Goal: Transaction & Acquisition: Purchase product/service

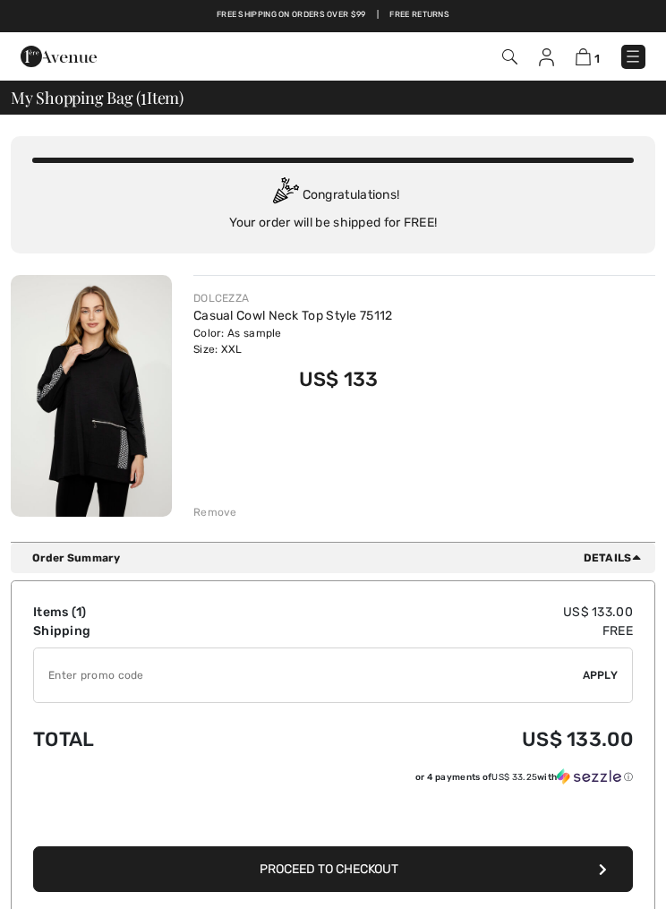
click at [259, 322] on link "Casual Cowl Neck Top Style 75112" at bounding box center [293, 315] width 200 height 15
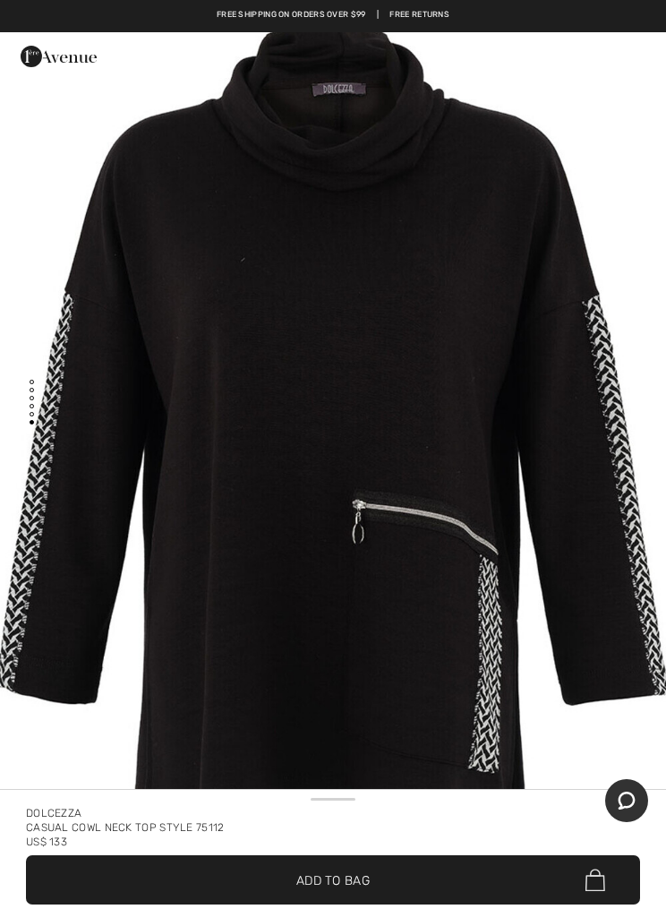
scroll to position [5077, 0]
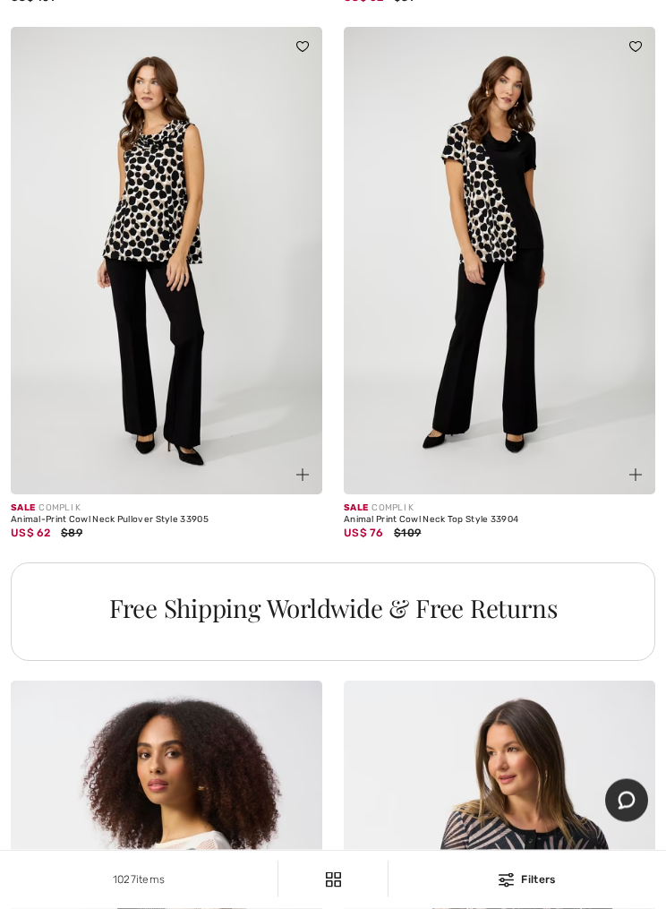
scroll to position [9904, 0]
click at [434, 503] on div "Sale COMPLI K" at bounding box center [500, 508] width 312 height 13
click at [590, 384] on img at bounding box center [500, 261] width 312 height 468
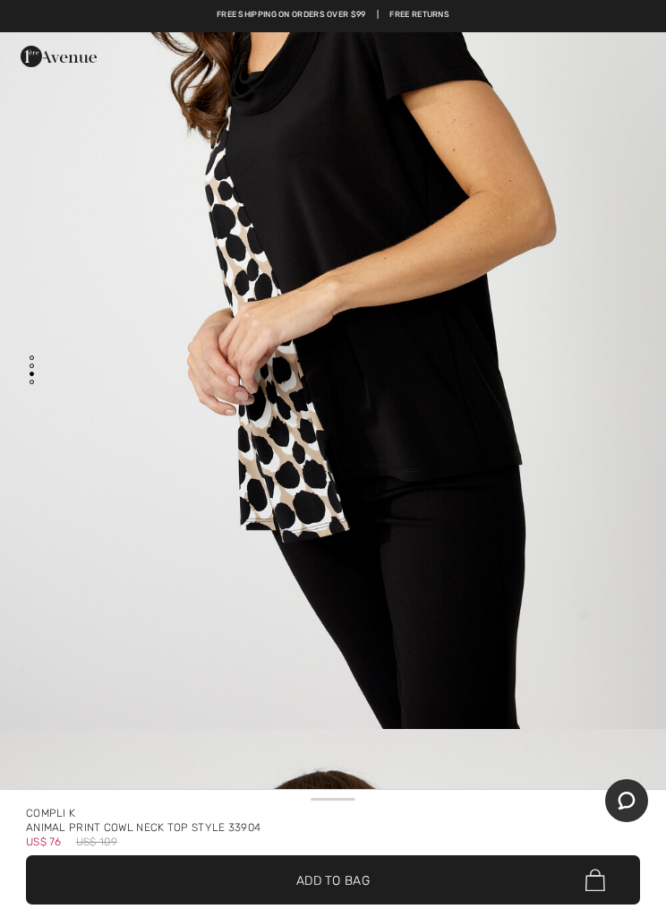
scroll to position [2283, 0]
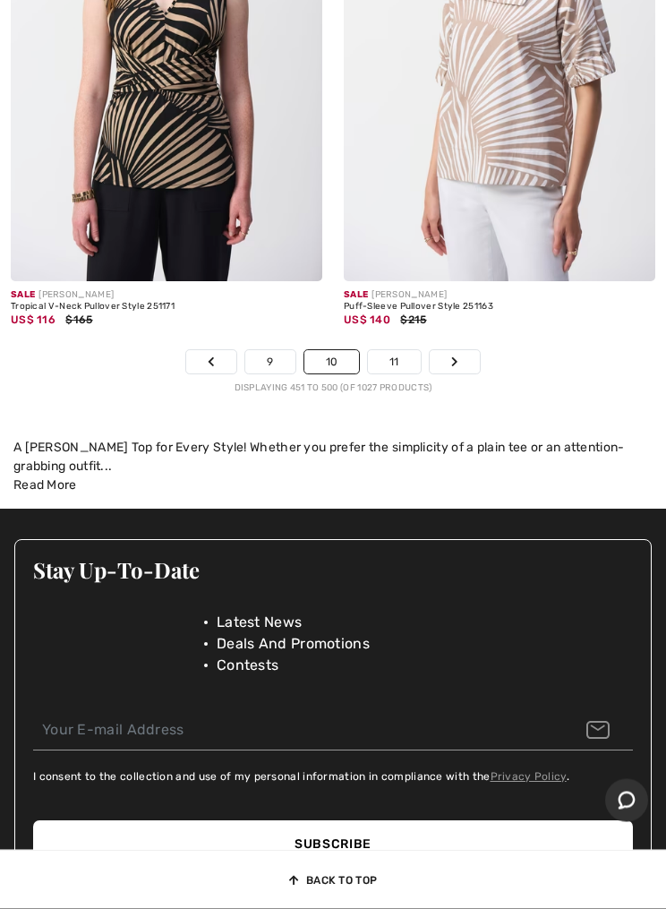
scroll to position [14366, 0]
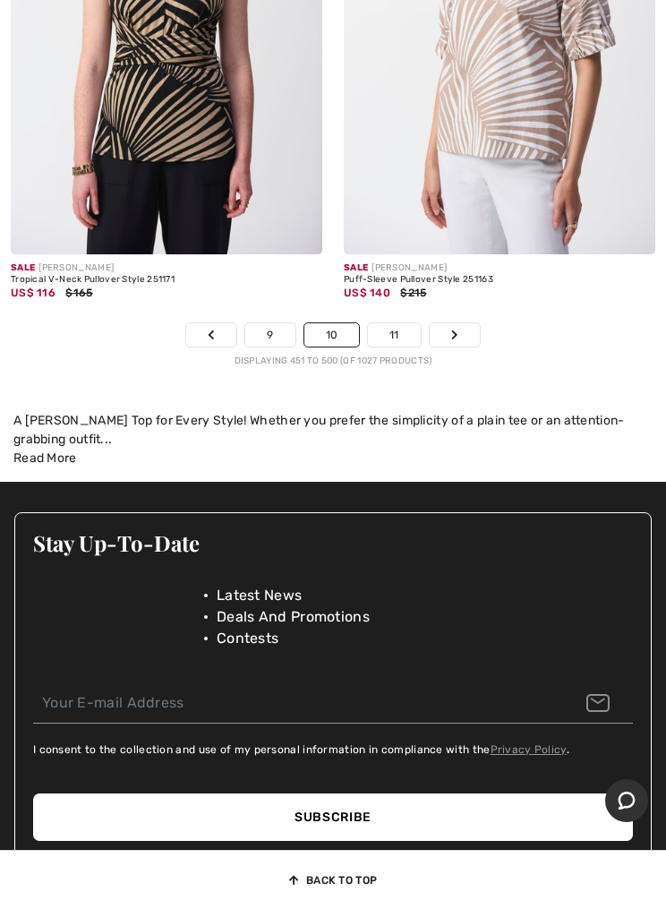
click at [400, 332] on link "11" at bounding box center [394, 334] width 53 height 23
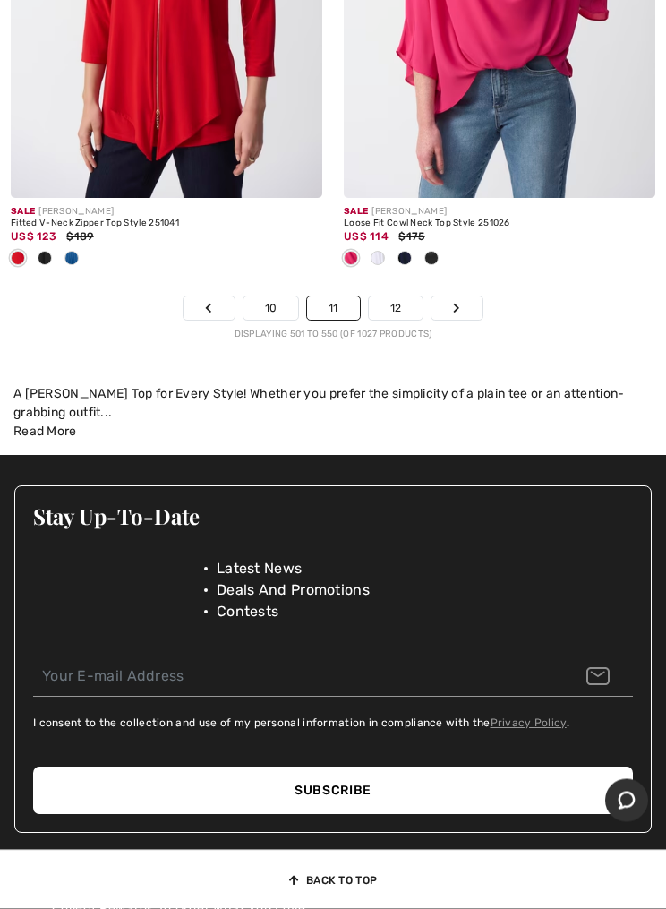
scroll to position [14489, 0]
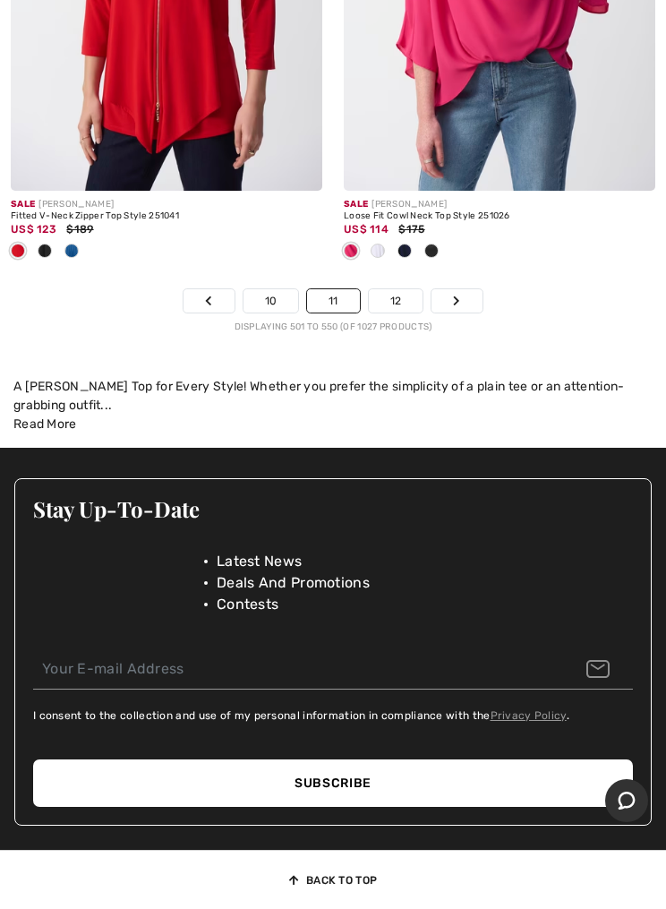
click at [411, 292] on link "12" at bounding box center [396, 300] width 55 height 23
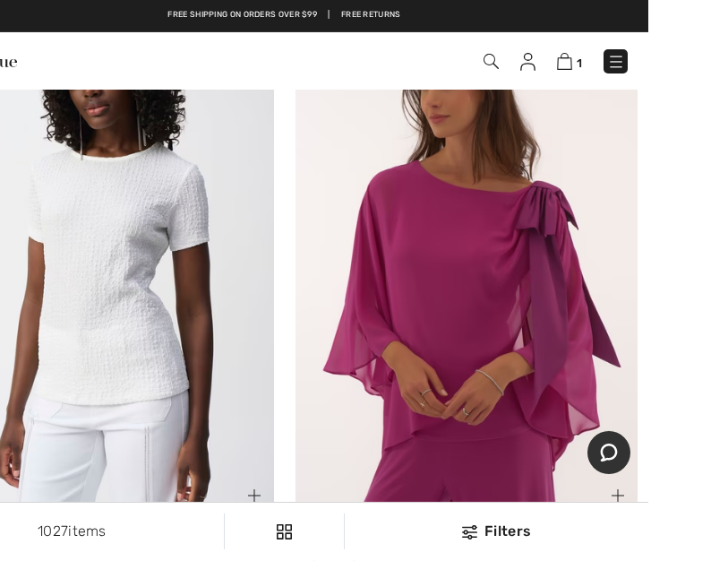
scroll to position [787, 0]
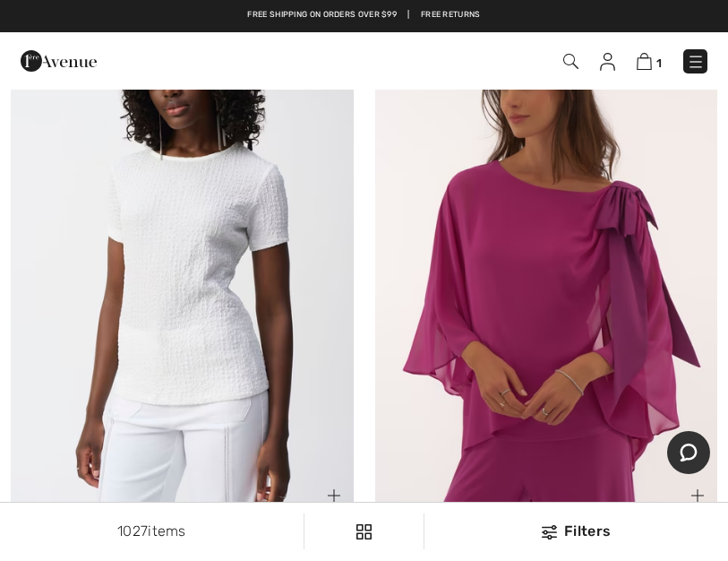
click at [638, 61] on img at bounding box center [644, 61] width 15 height 17
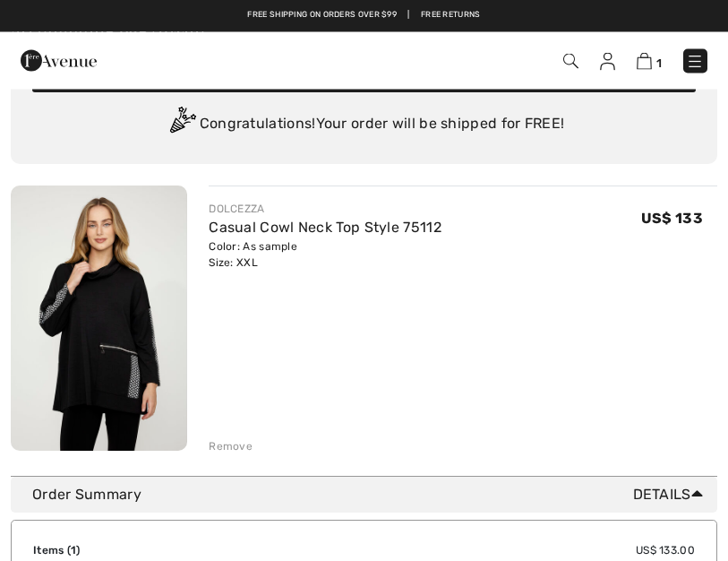
scroll to position [66, 0]
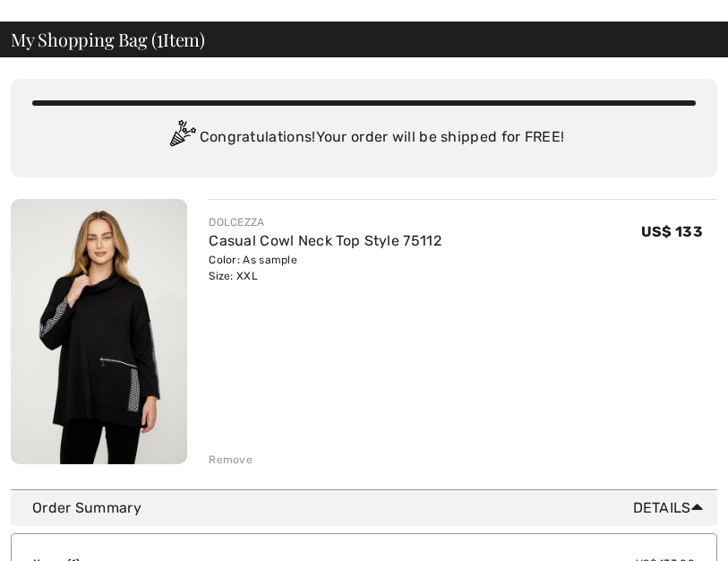
click at [123, 341] on img at bounding box center [99, 331] width 176 height 265
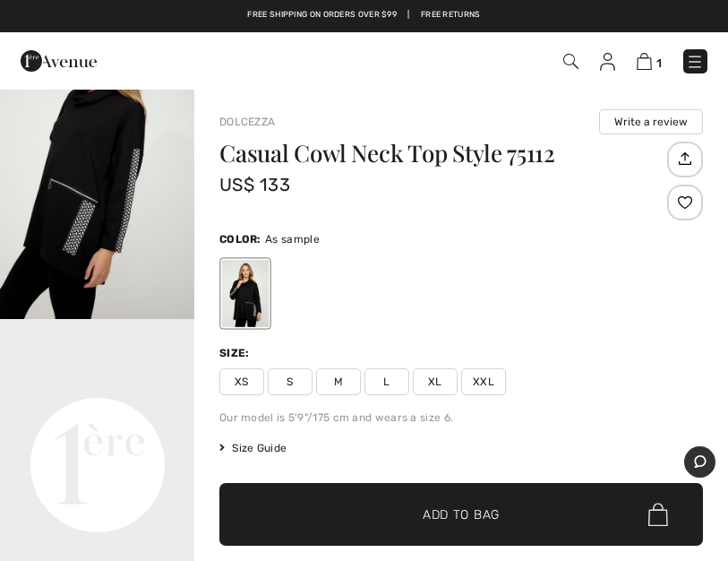
click at [255, 442] on span "Size Guide" at bounding box center [252, 448] width 67 height 16
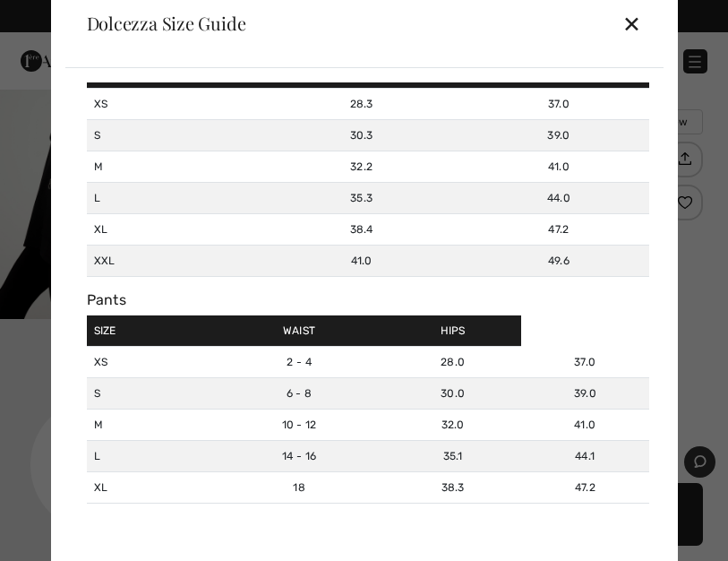
scroll to position [70, 0]
